Goal: Task Accomplishment & Management: Manage account settings

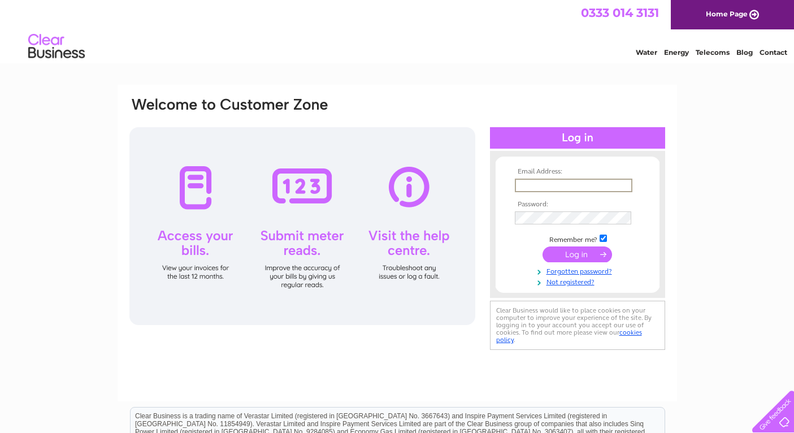
type input "mbaggs@me.com"
click at [577, 253] on input "submit" at bounding box center [578, 254] width 70 height 16
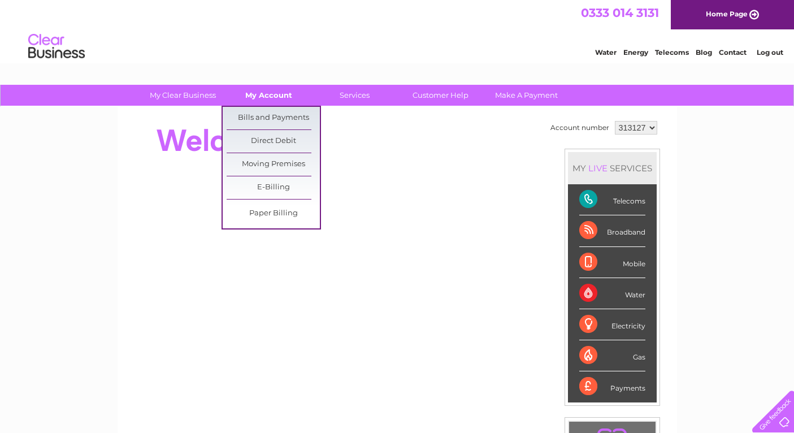
click at [267, 91] on link "My Account" at bounding box center [268, 95] width 93 height 21
click at [266, 116] on link "Bills and Payments" at bounding box center [273, 118] width 93 height 23
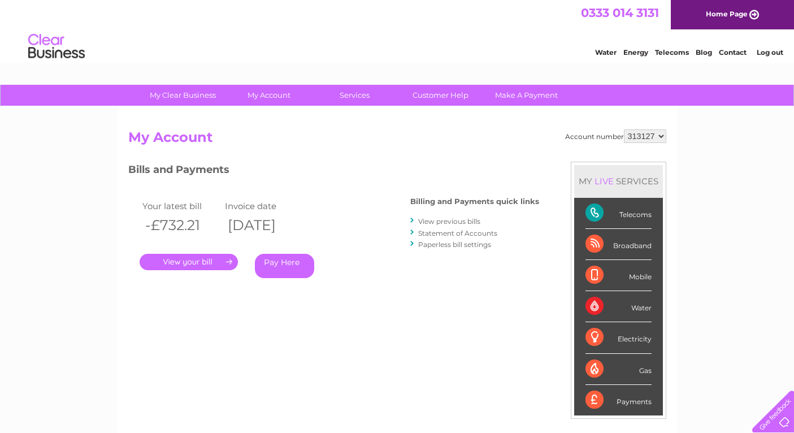
click at [286, 268] on link "Pay Here" at bounding box center [284, 266] width 59 height 24
